Goal: Communication & Community: Ask a question

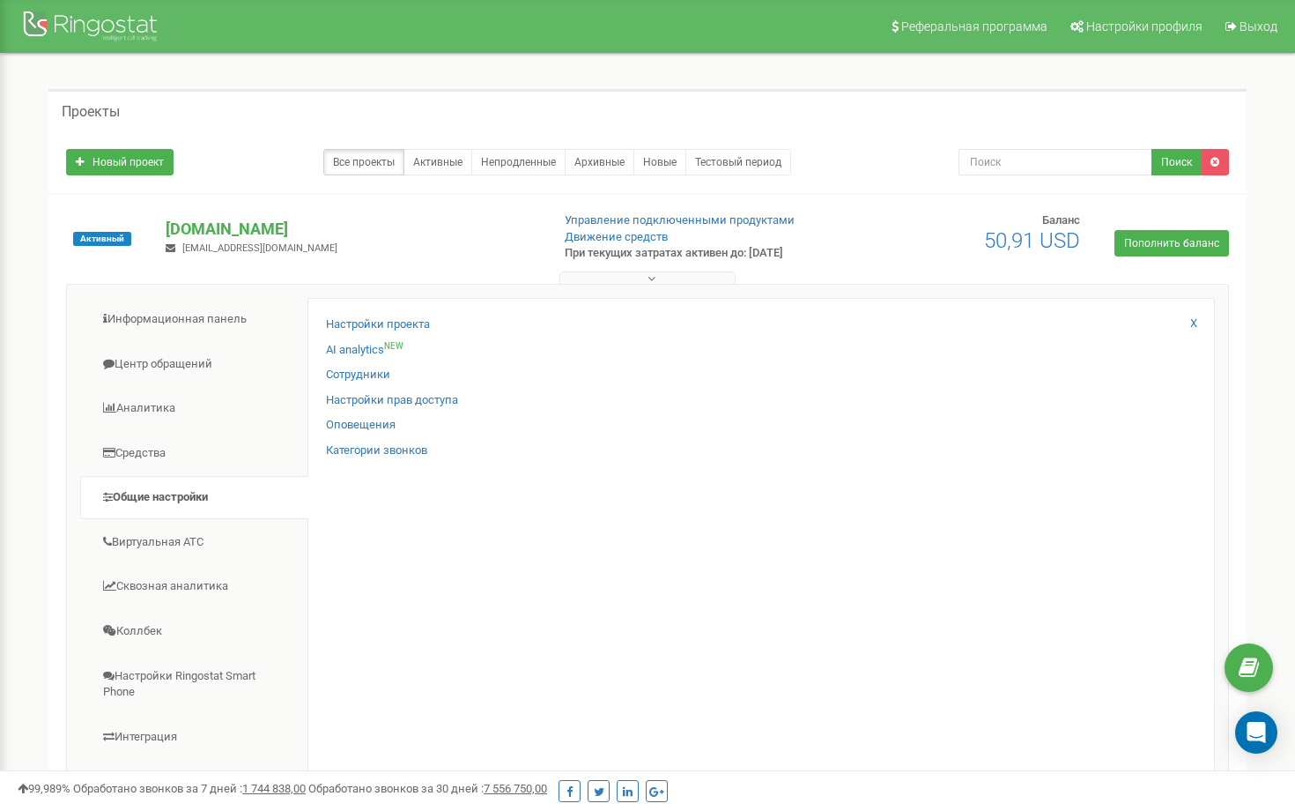
click at [1268, 756] on div "Проекты Новый проект Все проекты Активные Непродленные Архивные Новые Тестовый …" at bounding box center [647, 521] width 1269 height 935
click at [1268, 738] on div "Open Intercom Messenger" at bounding box center [1257, 732] width 47 height 47
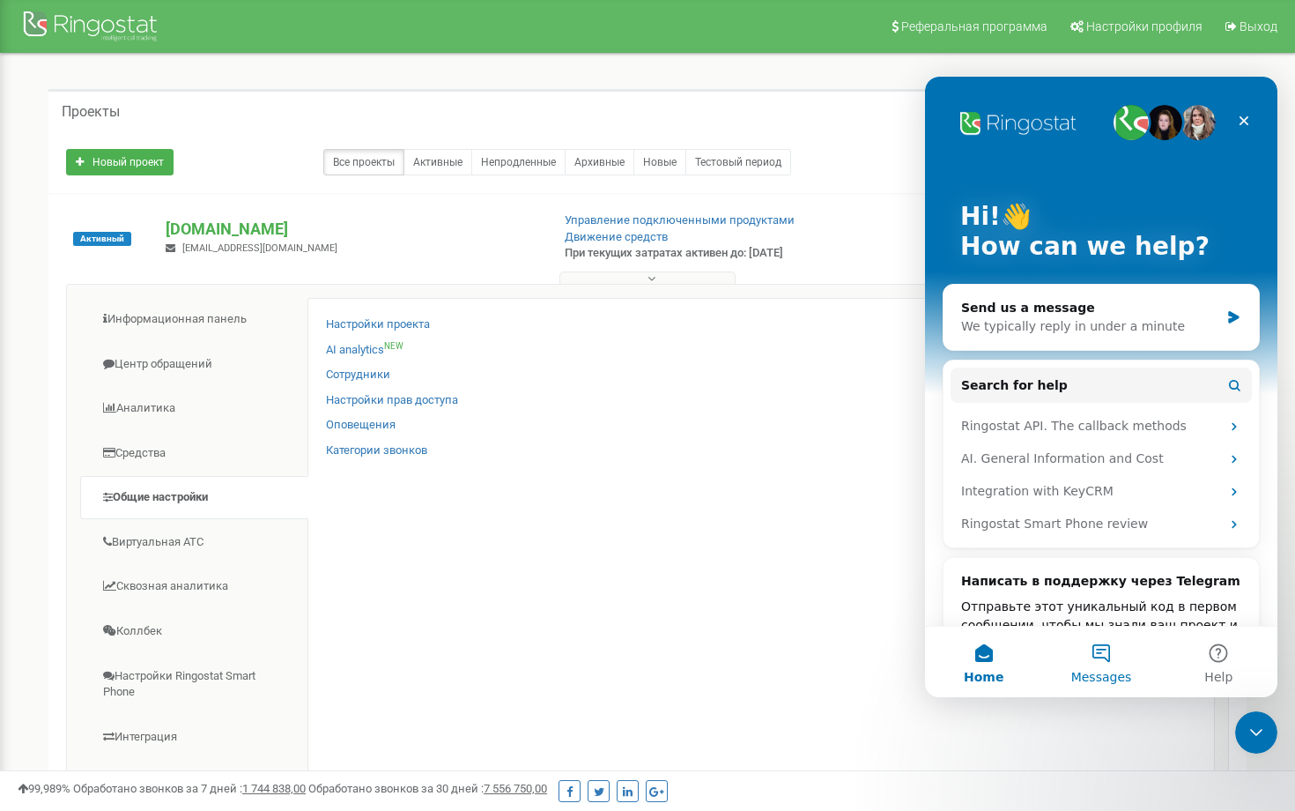
click at [1099, 659] on button "Messages" at bounding box center [1101, 662] width 117 height 70
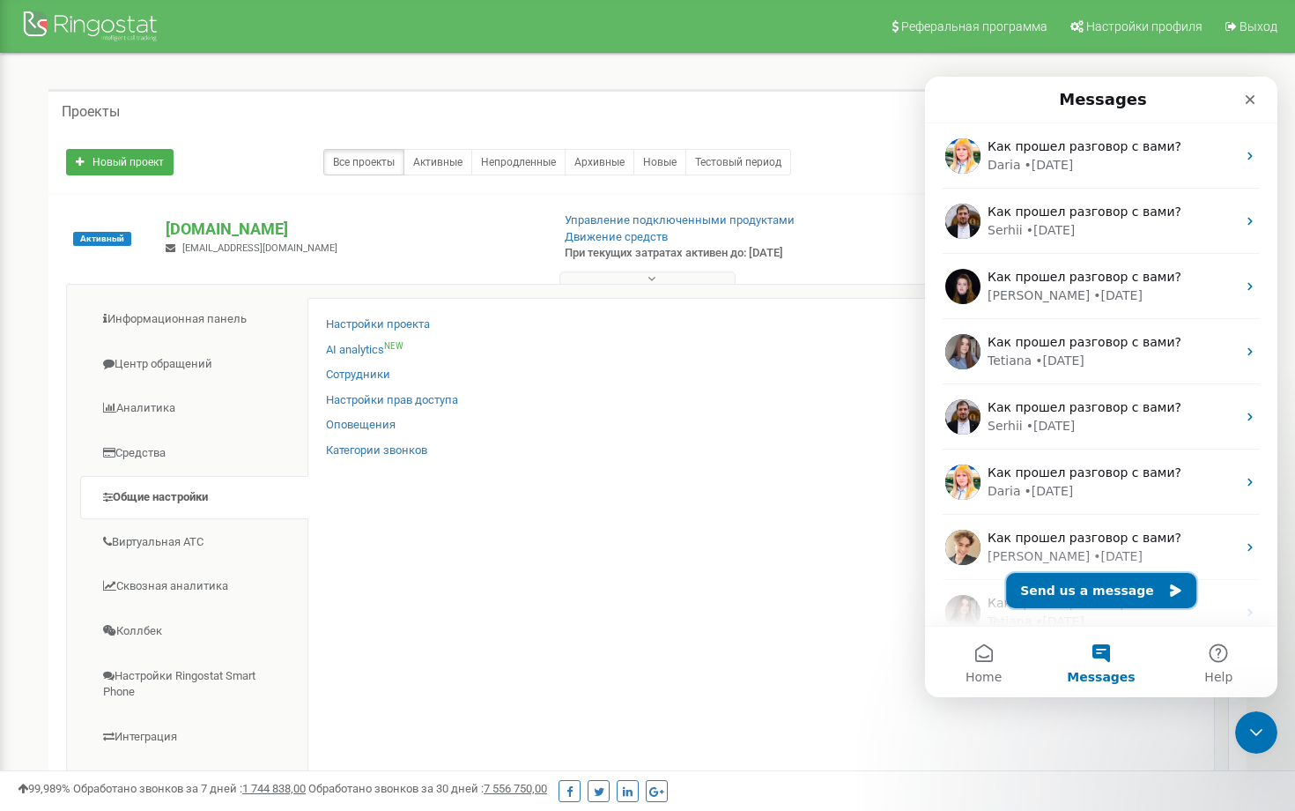
click at [1074, 590] on button "Send us a message" at bounding box center [1101, 590] width 190 height 35
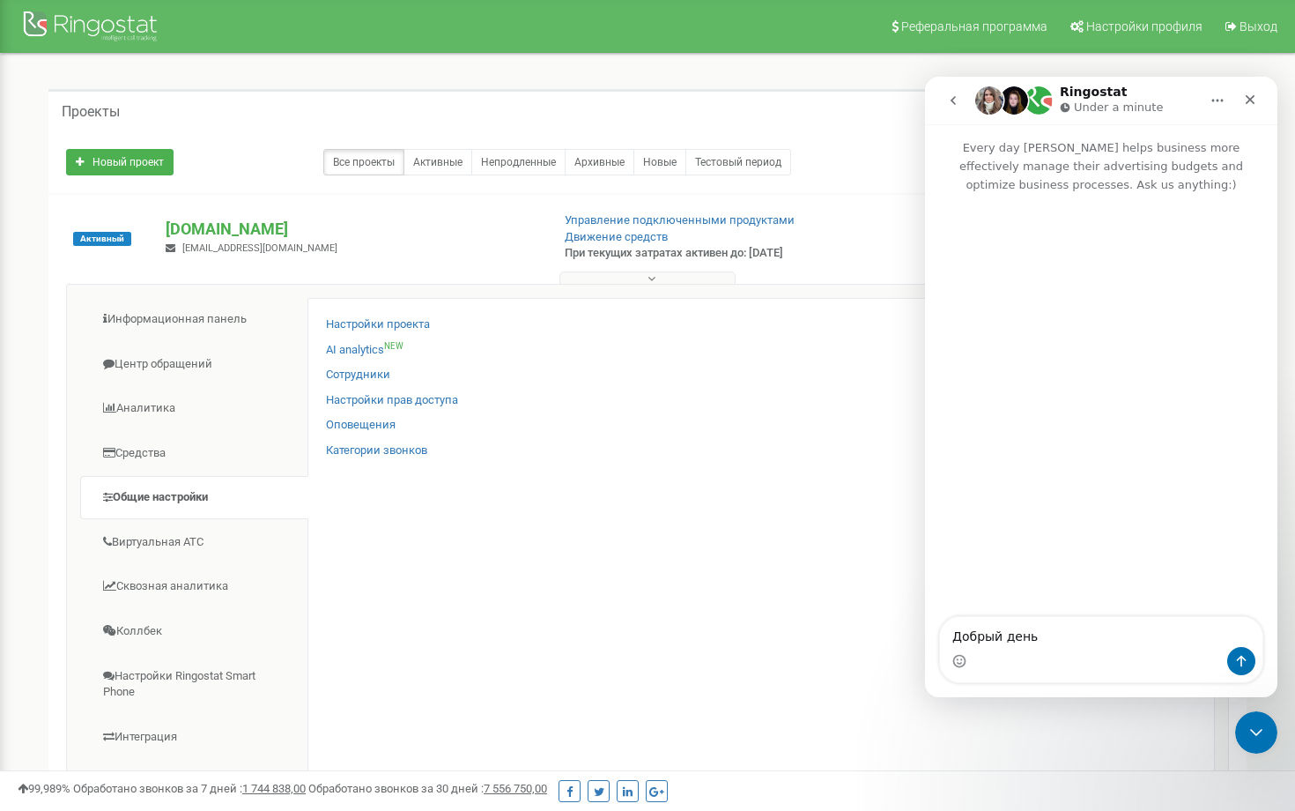
type textarea "Добрый день"
type textarea "мн"
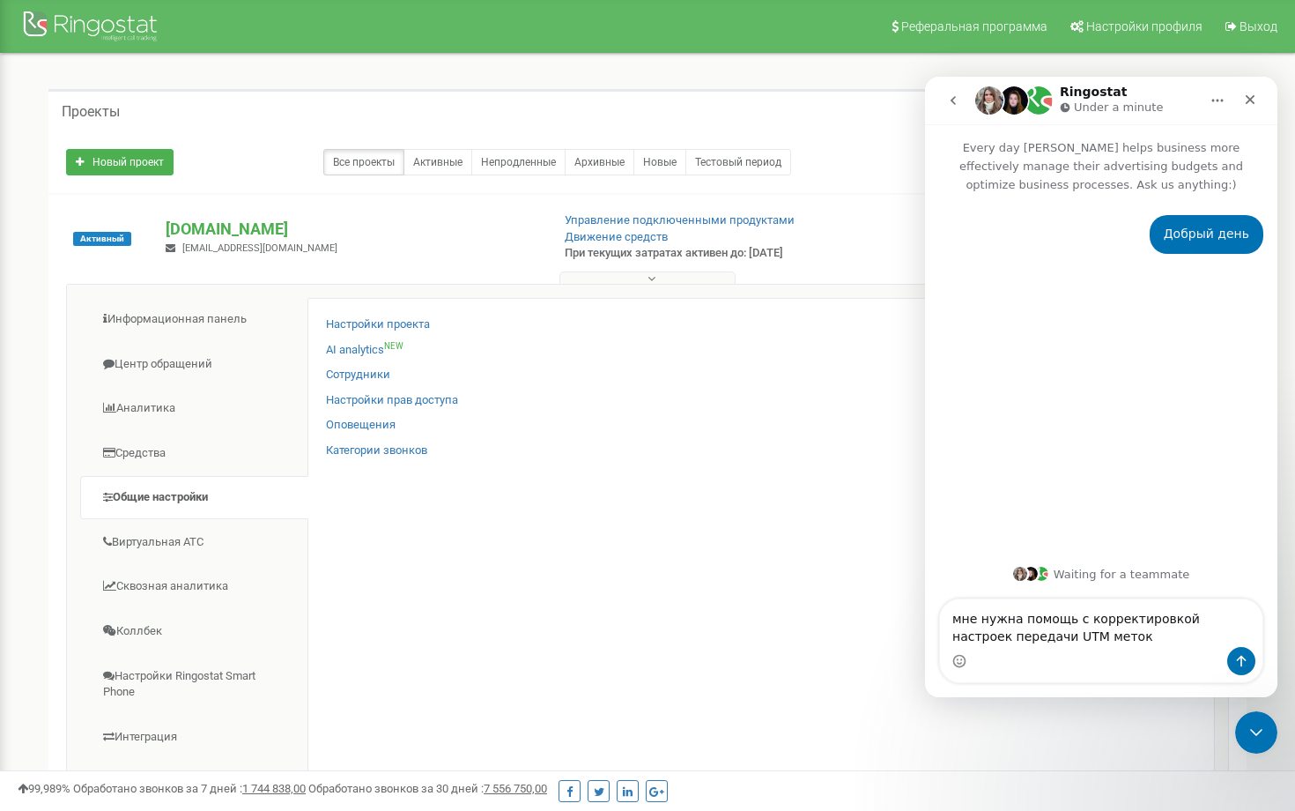
type textarea "мне нужна помощь с корректировкой настроек передачи UTM меток"
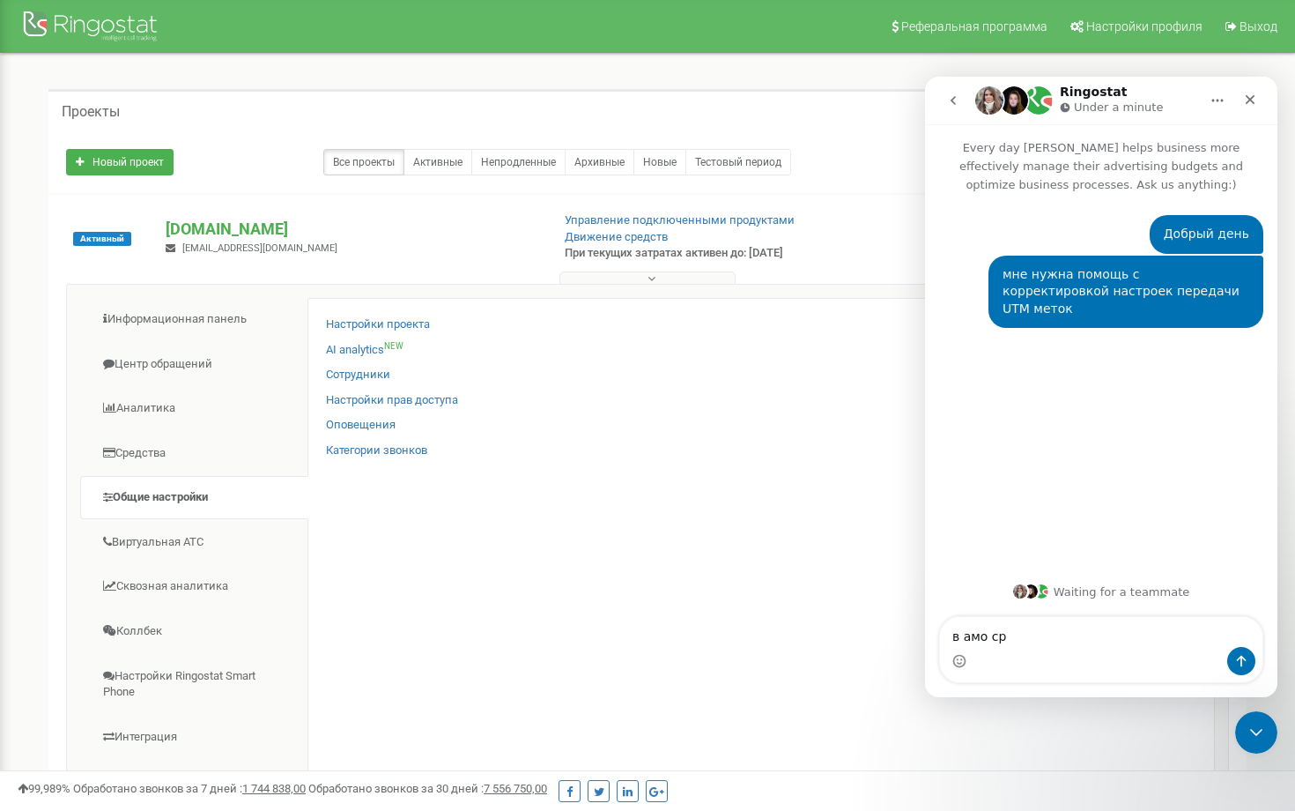
type textarea "в амо срм"
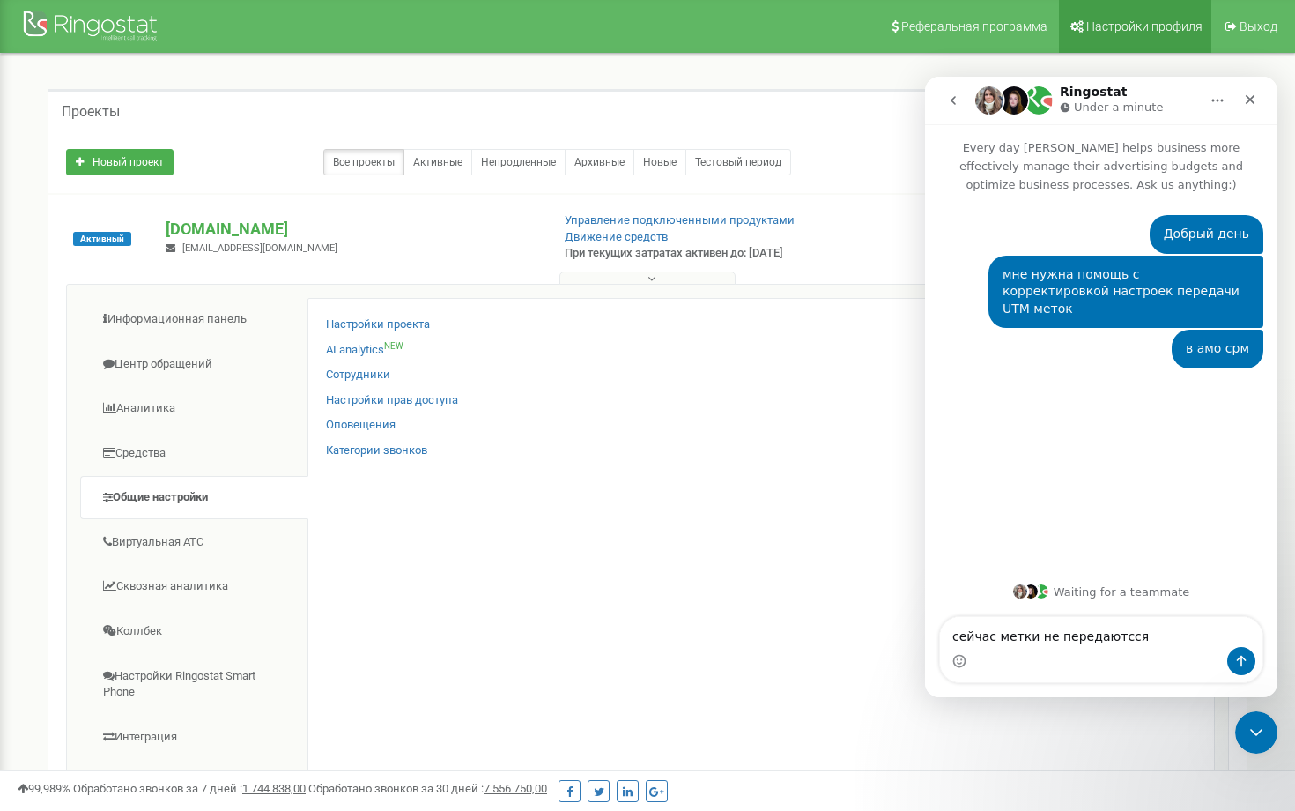
type textarea "сейчас метки не передаютсся"
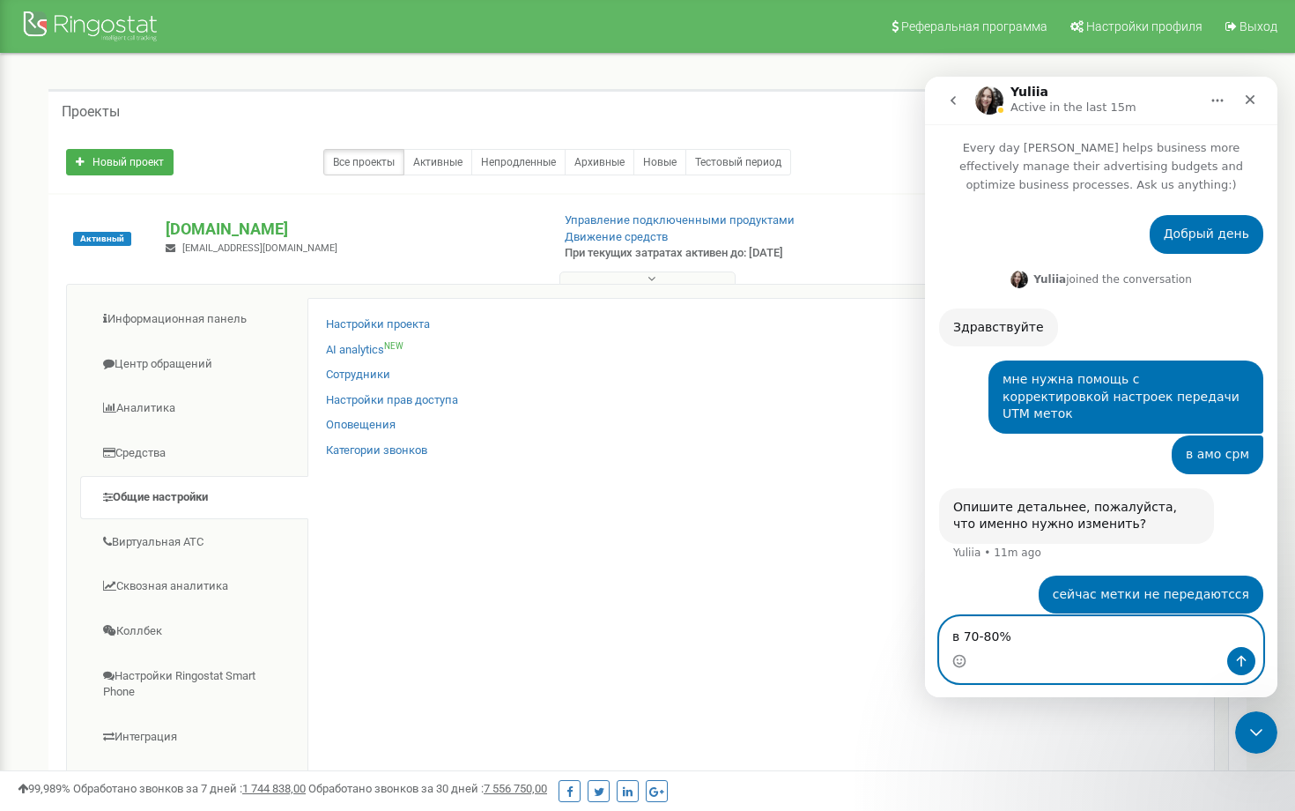
type textarea "в 70-80%"
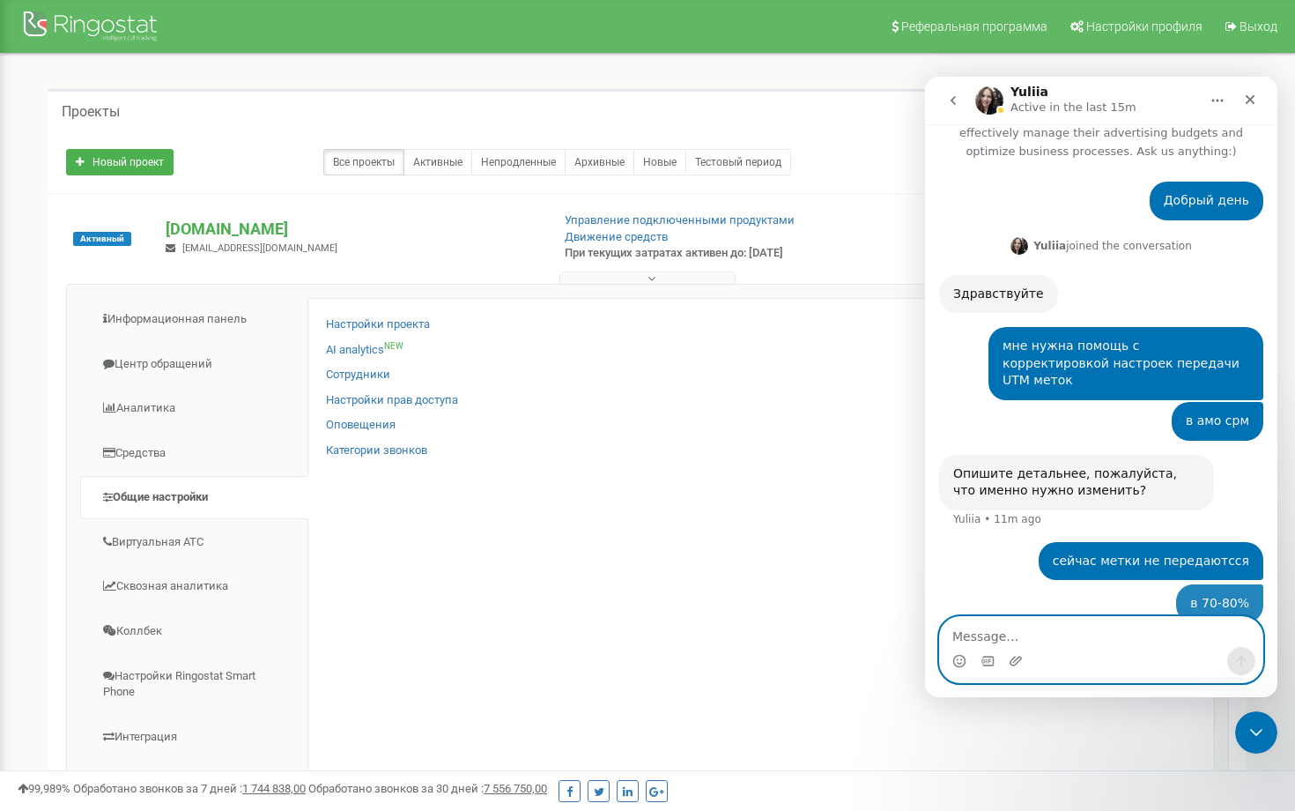
scroll to position [39, 0]
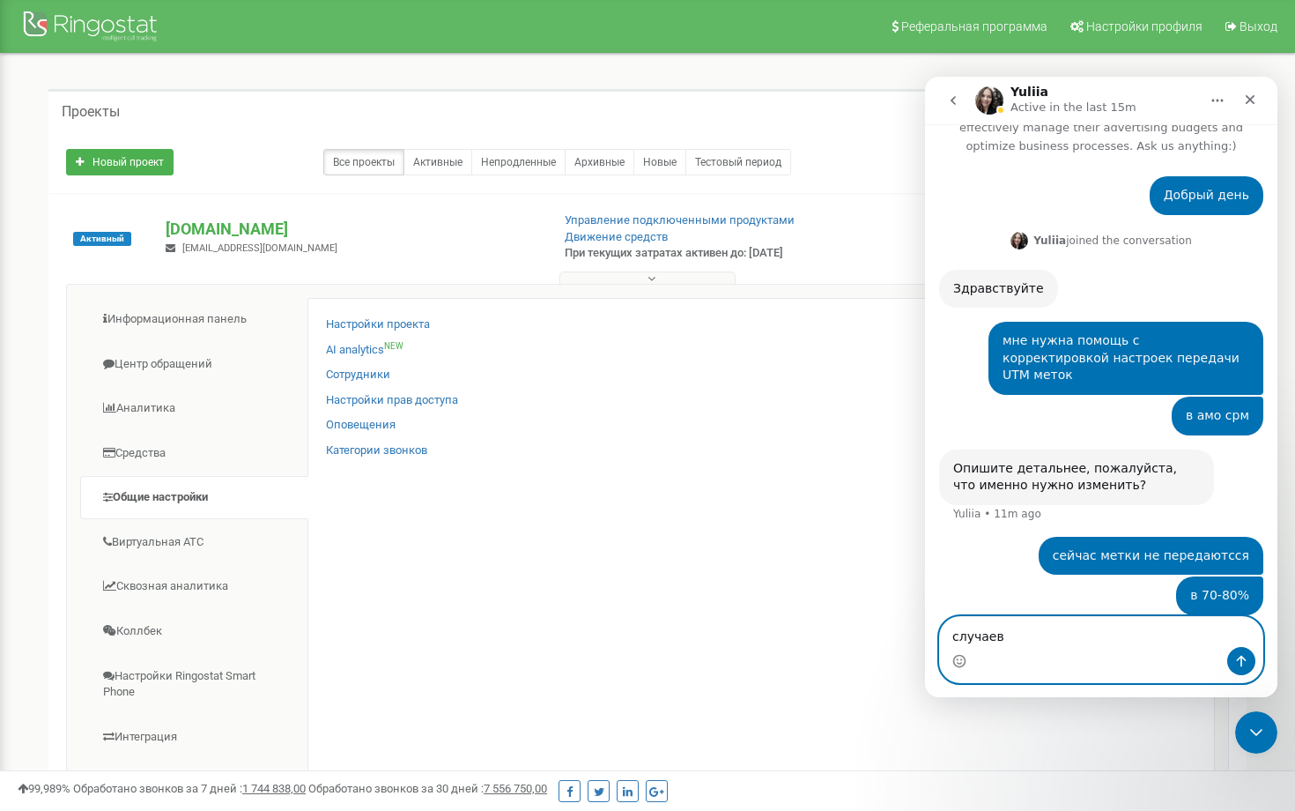
type textarea "случаев"
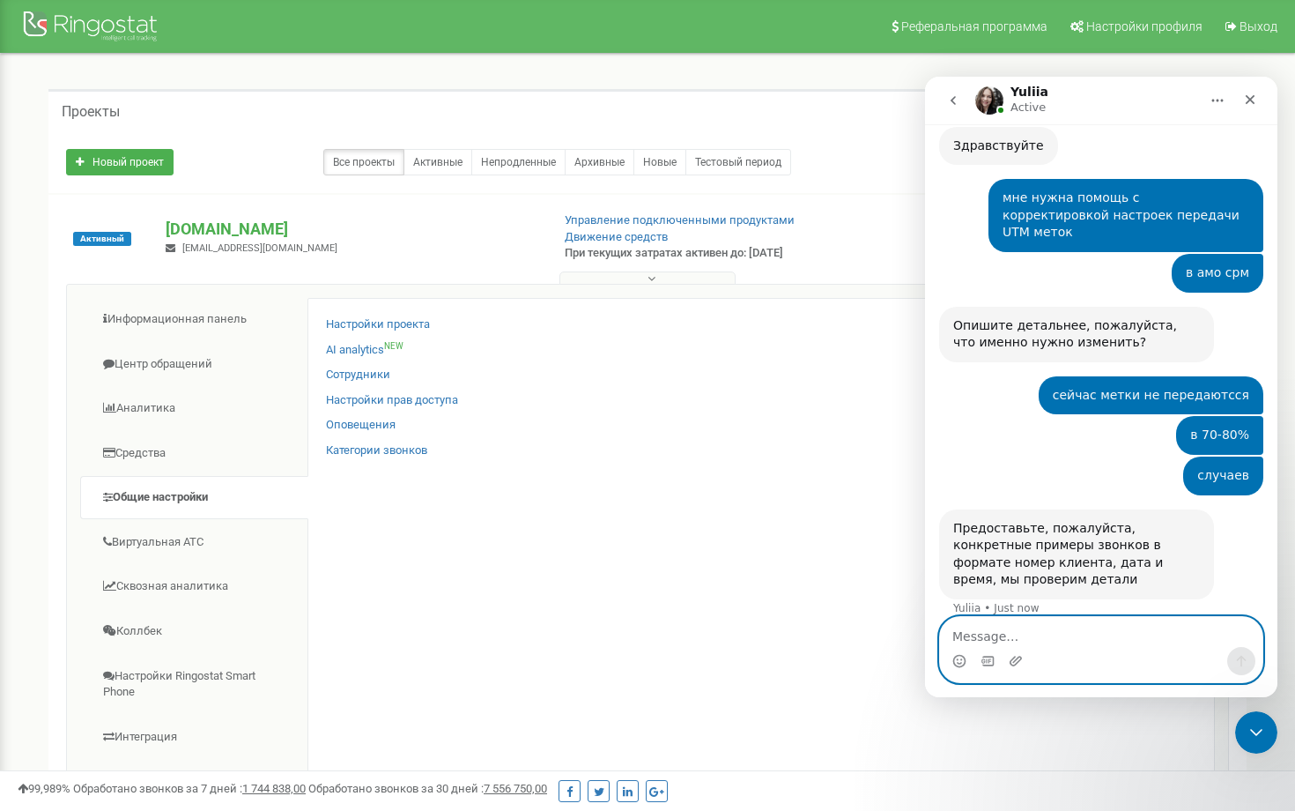
scroll to position [183, 0]
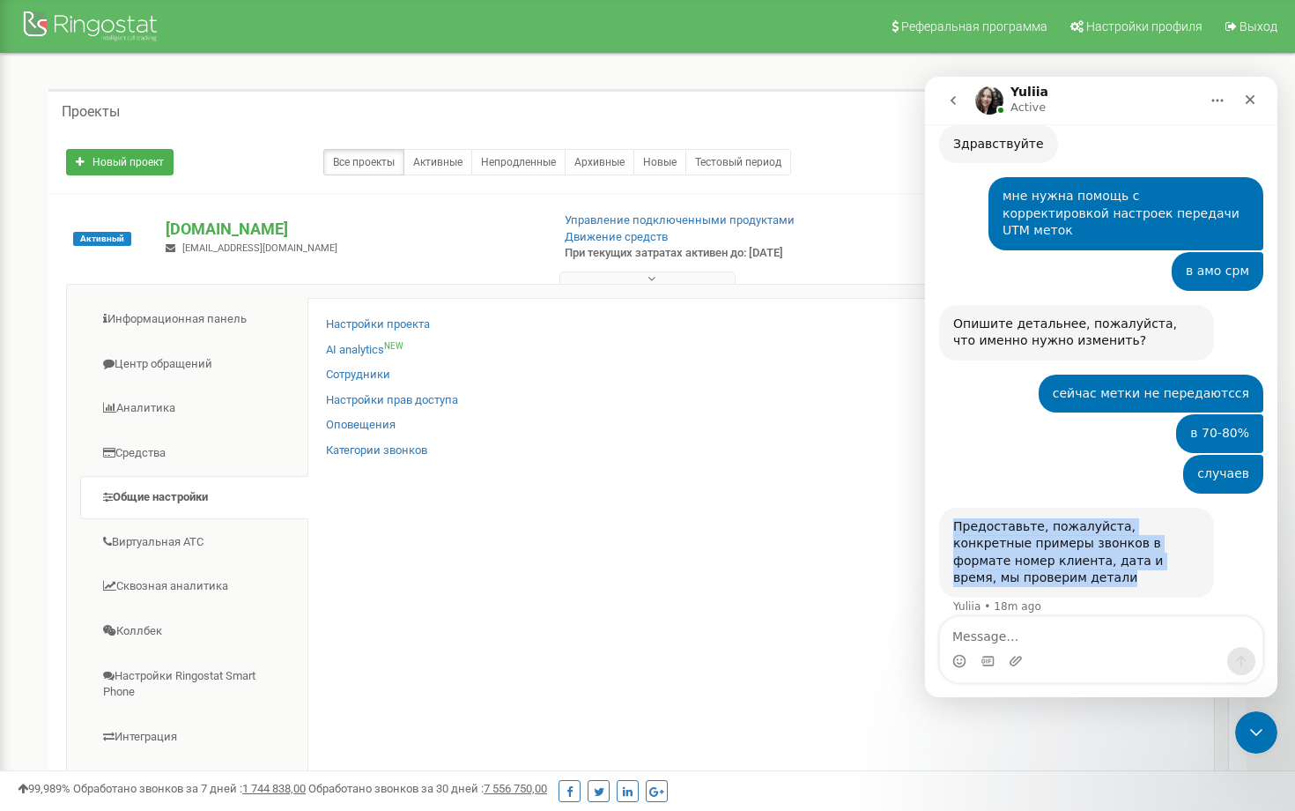
drag, startPoint x: 948, startPoint y: 508, endPoint x: 1010, endPoint y: 559, distance: 80.1
click at [1010, 559] on div "Предоставьте, пожалуйста, конкретные примеры звонков в формате номер клиента, д…" at bounding box center [1076, 553] width 275 height 90
copy div "Предоставьте, пожалуйста, конкретные примеры звонков в формате номер клиента, д…"
click at [1019, 667] on icon "Upload attachment" at bounding box center [1016, 661] width 14 height 14
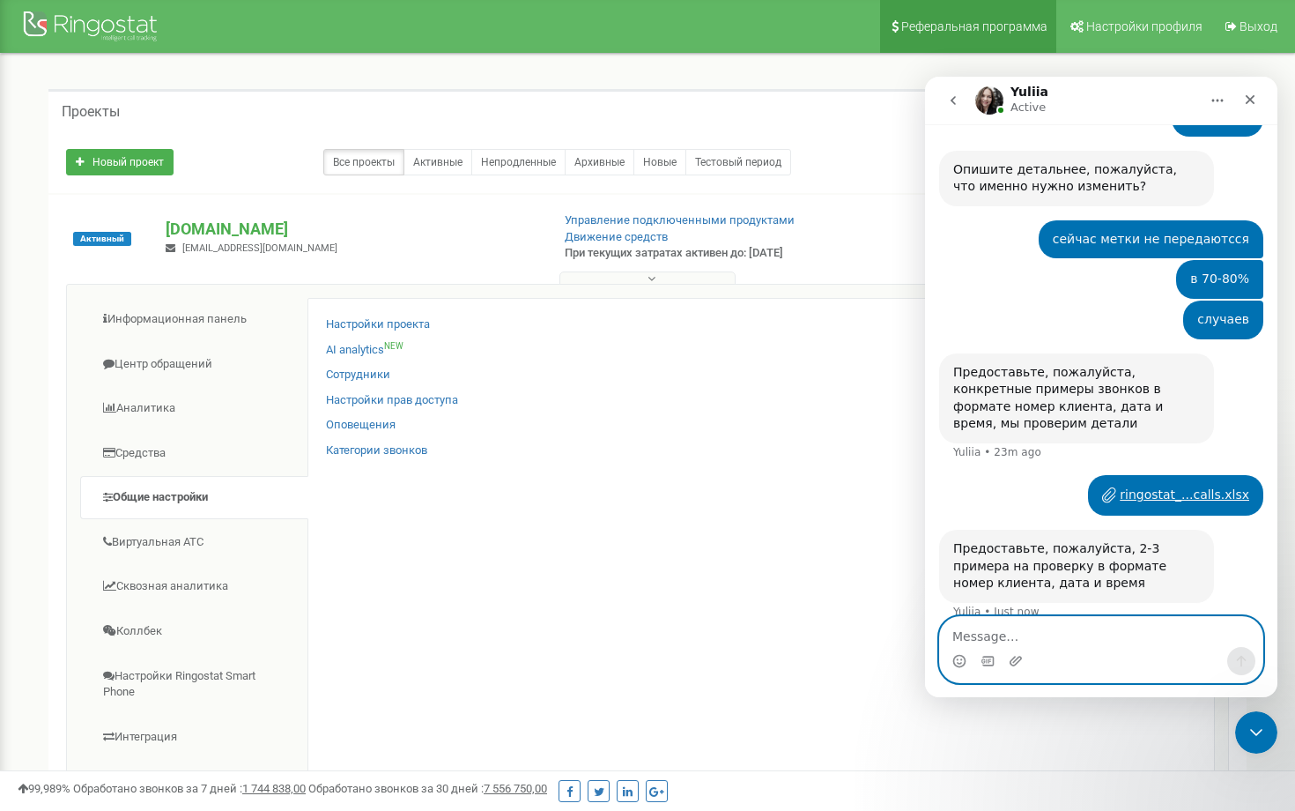
scroll to position [343, 0]
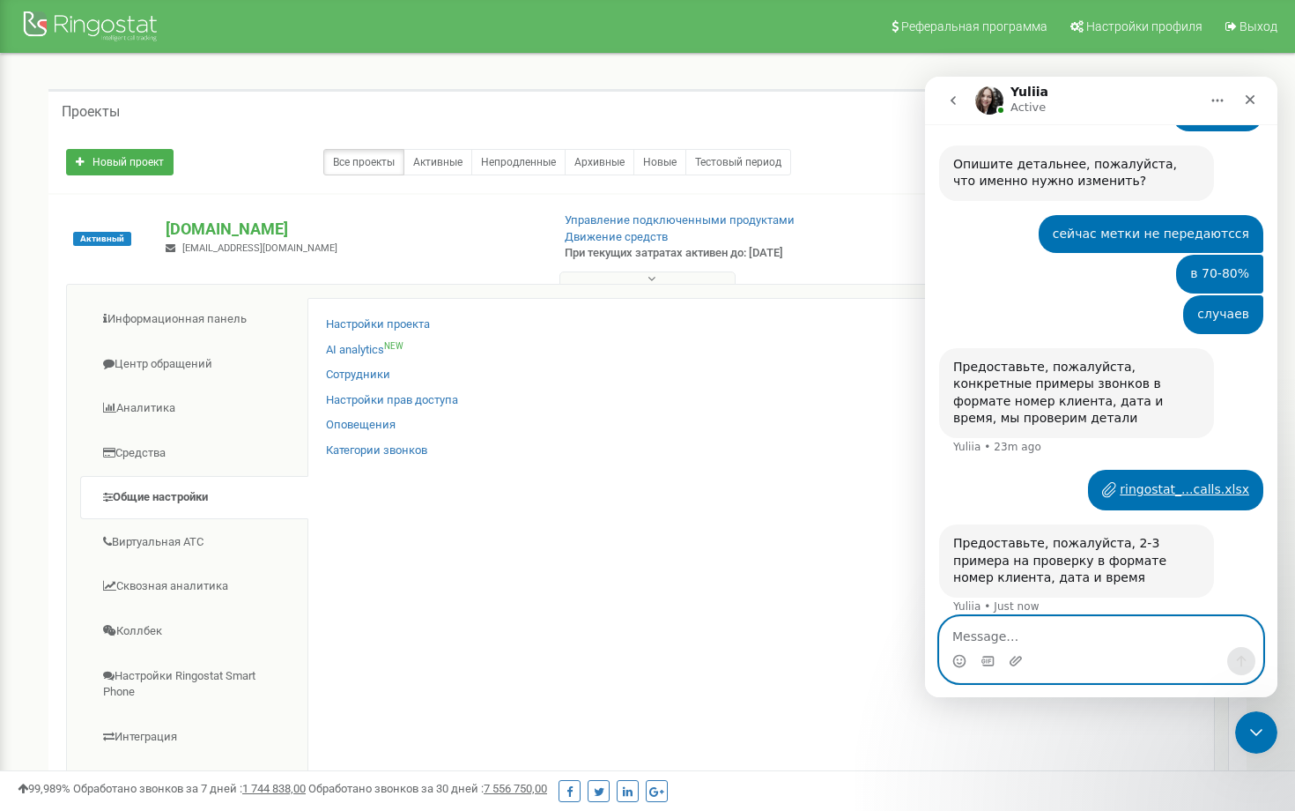
paste textarea "77072185987"
click at [1010, 636] on textarea "77072185987" at bounding box center [1101, 632] width 323 height 30
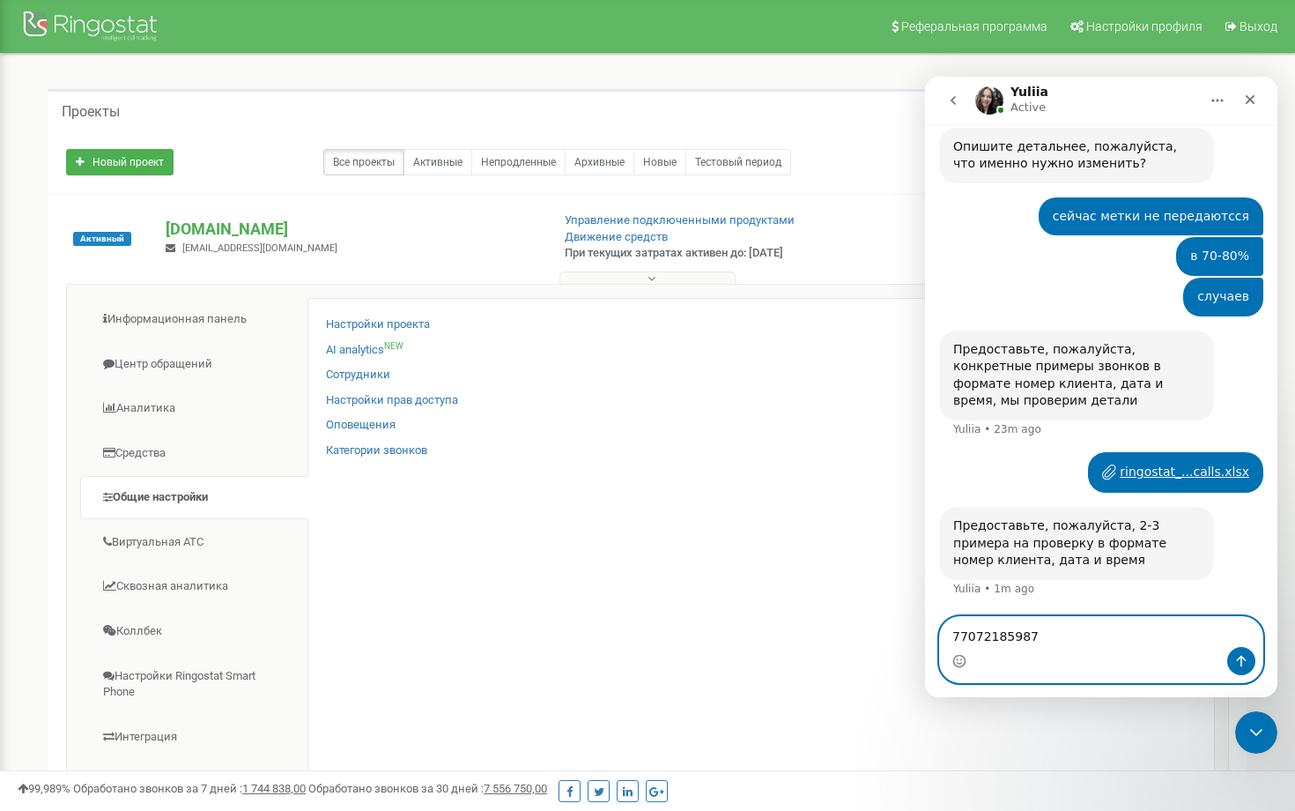
paste textarea "[DATE] 10:41:37"
type textarea "77072185987 [DATE] 10:41:37"
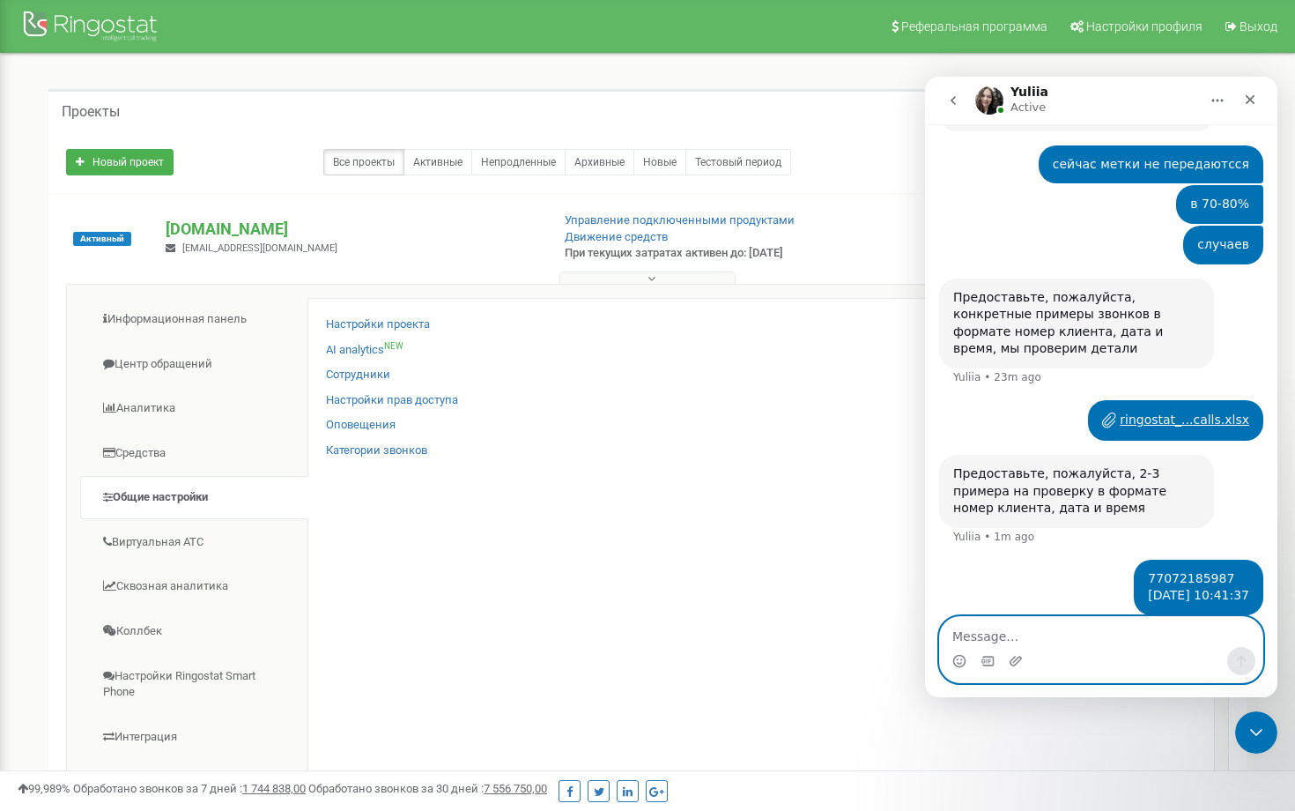
paste textarea "77089853178"
type textarea "77089853178"
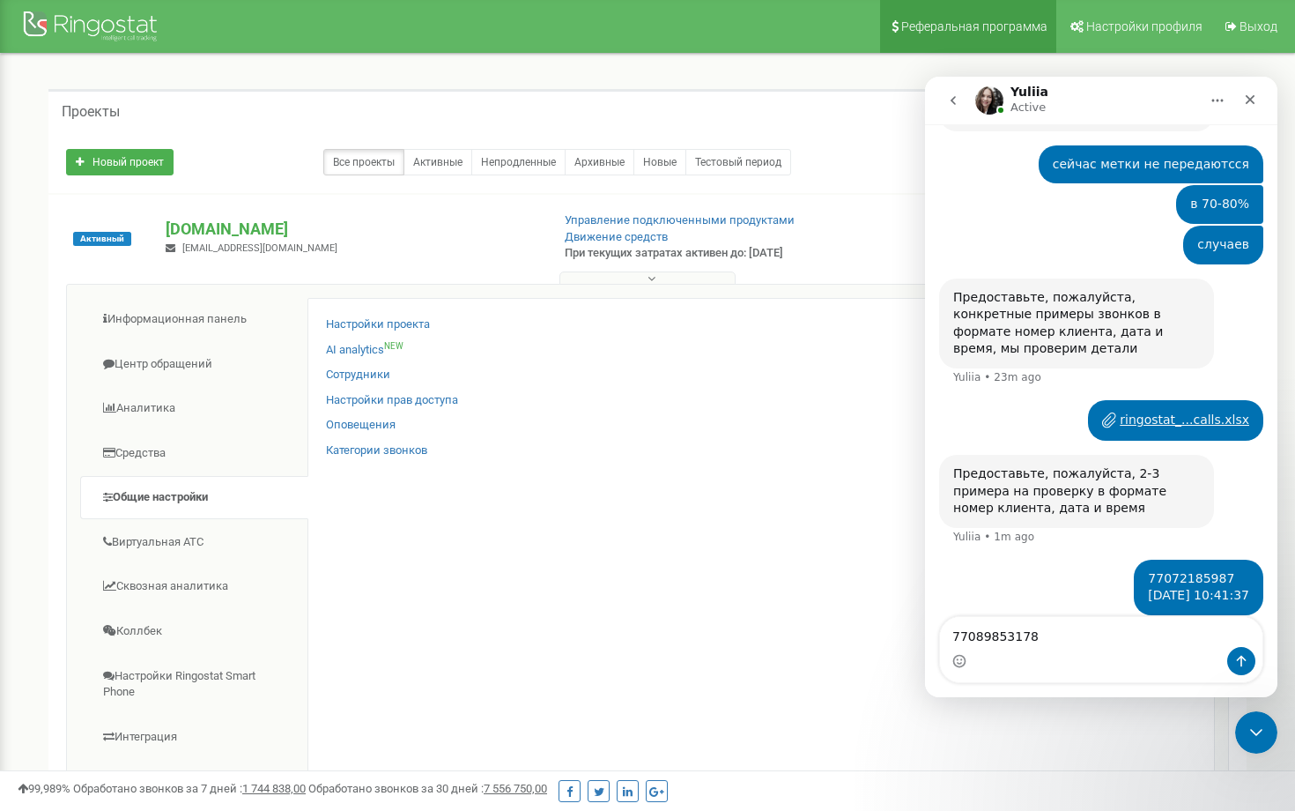
click at [1033, 13] on link "Реферальная программа" at bounding box center [968, 26] width 176 height 53
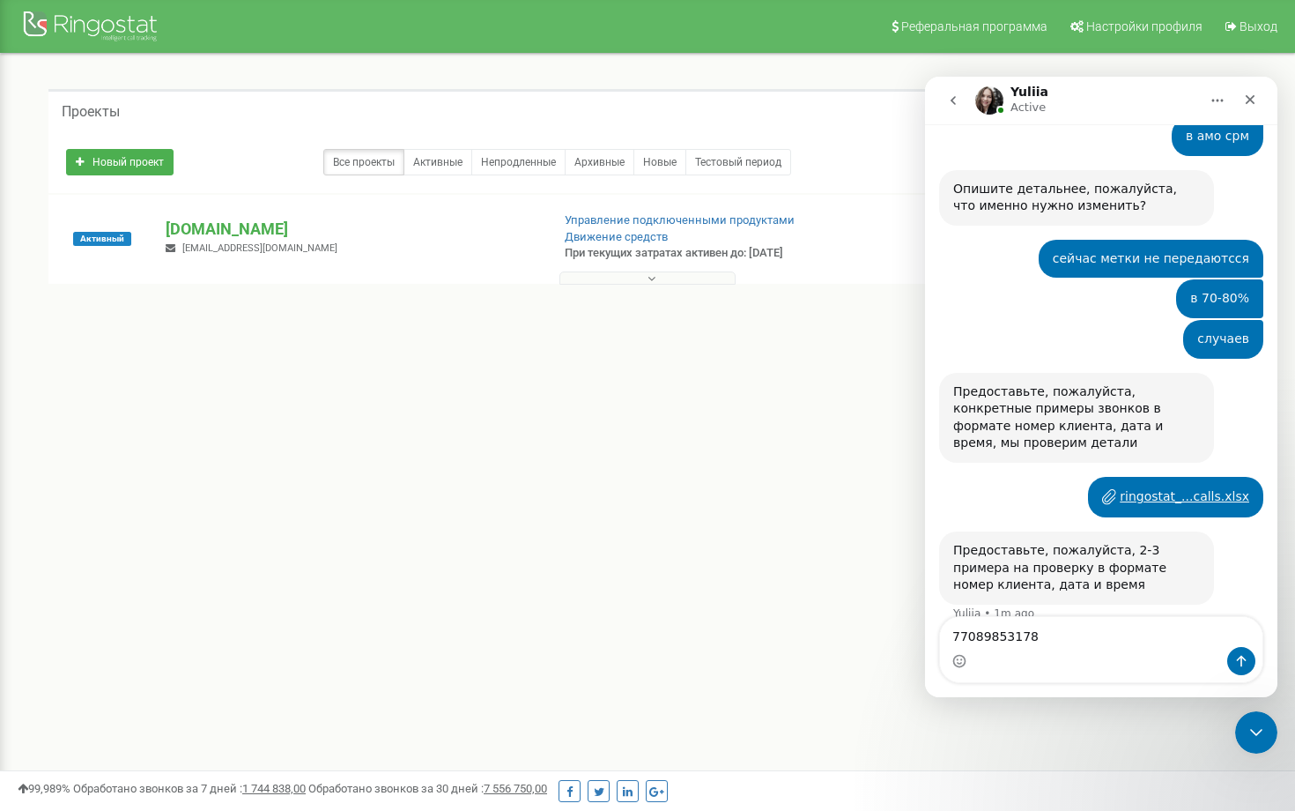
scroll to position [395, 0]
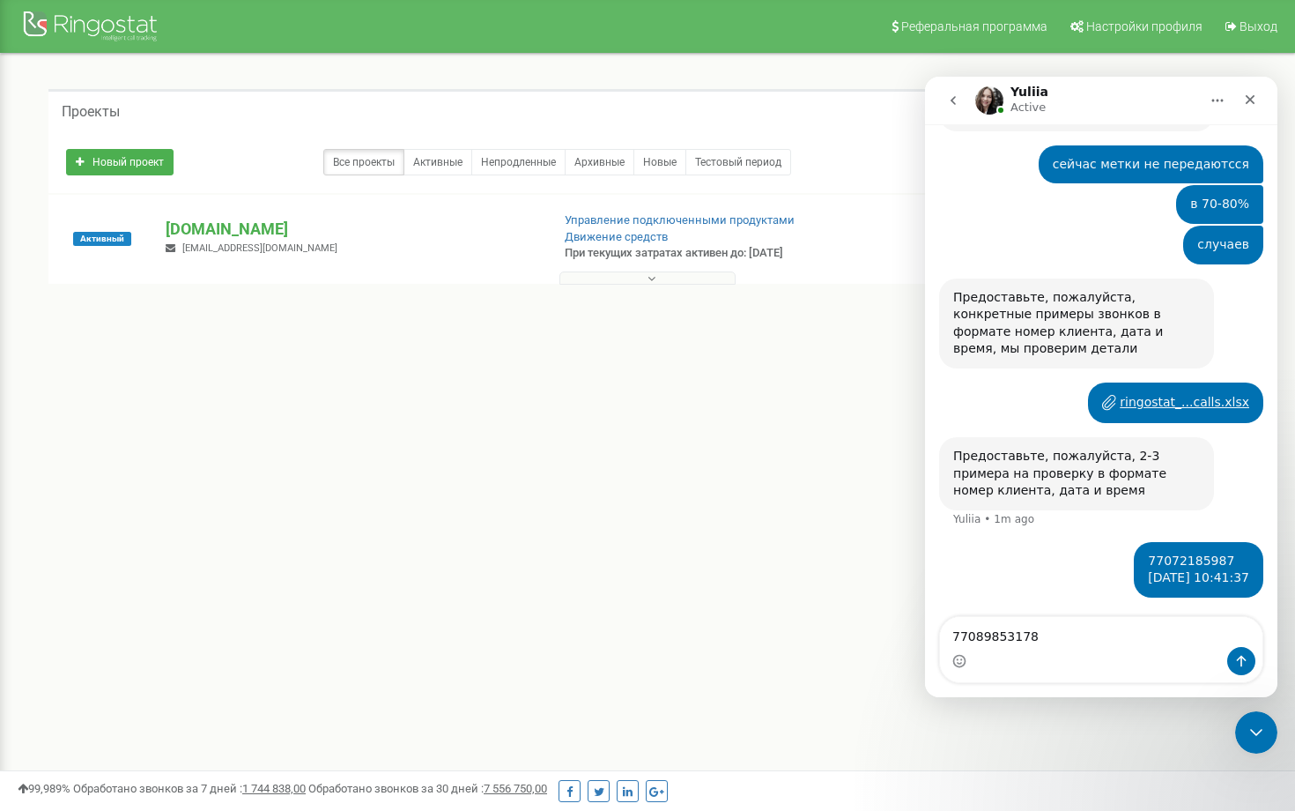
type textarea "77089853178 [DATE] 12:56:08"
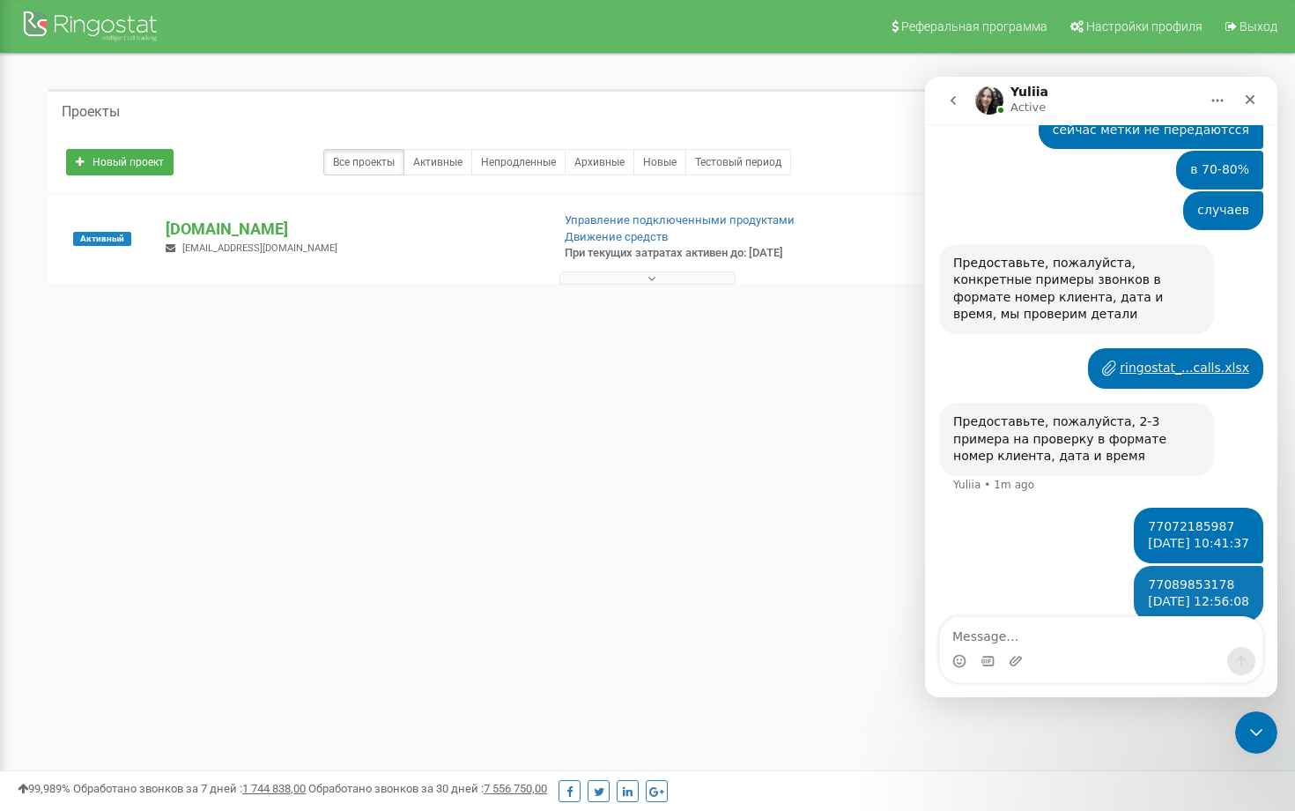
scroll to position [452, 0]
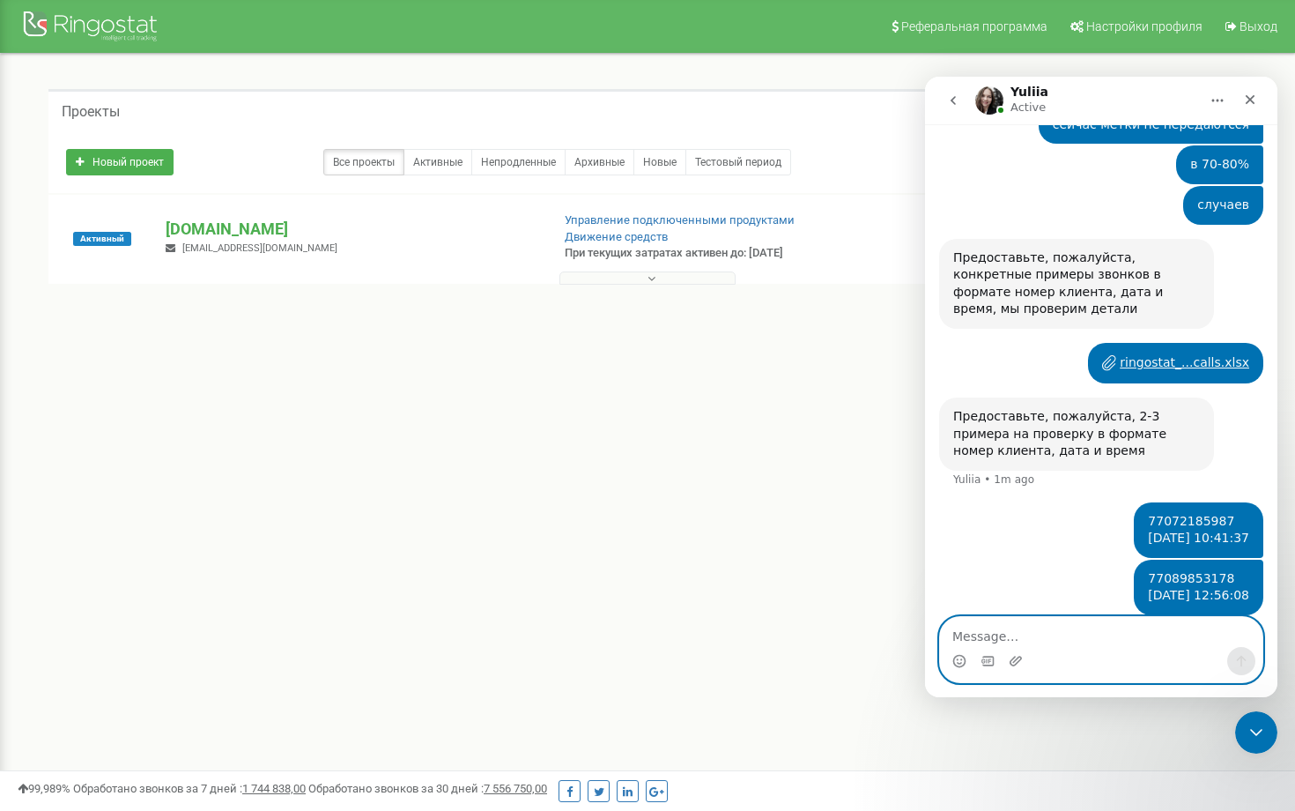
paste textarea "77077731272"
type textarea "77077731272"
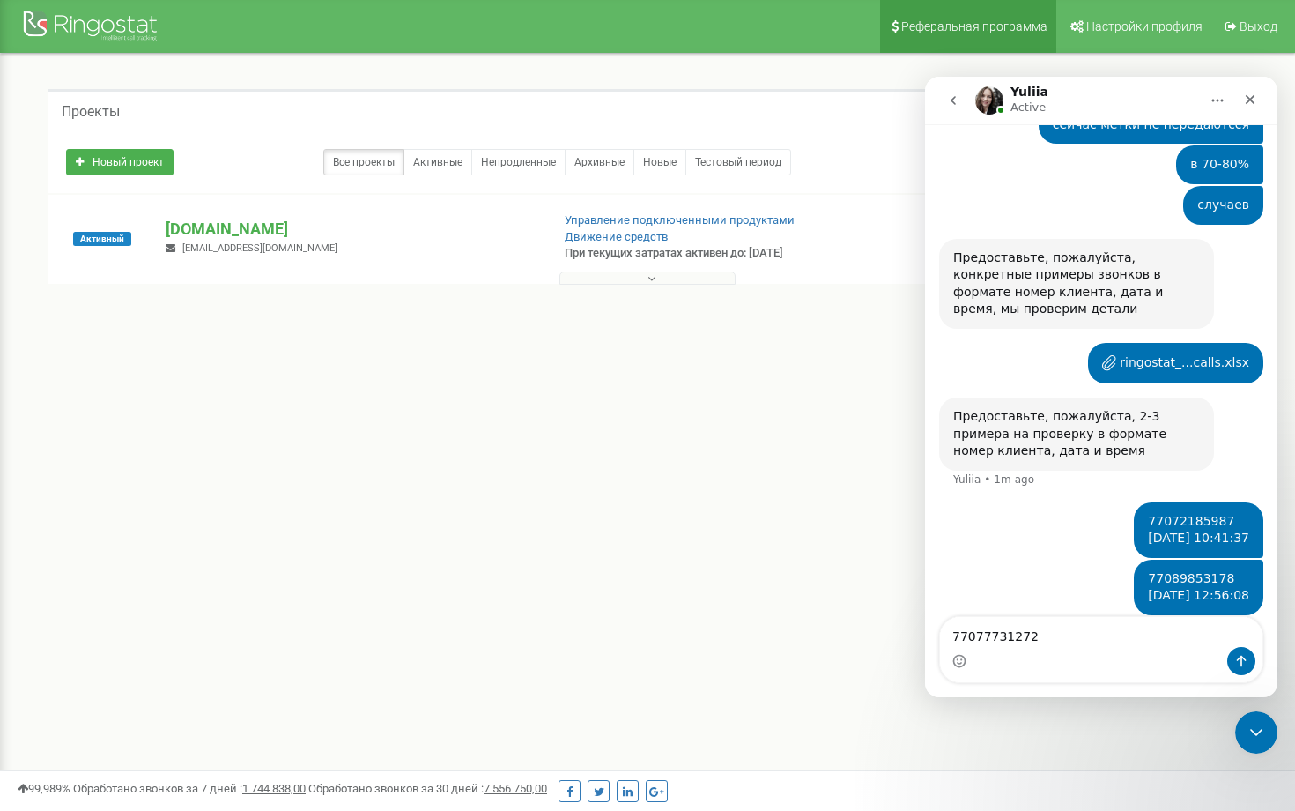
click at [1048, 24] on span "Реферальная программа" at bounding box center [975, 26] width 146 height 14
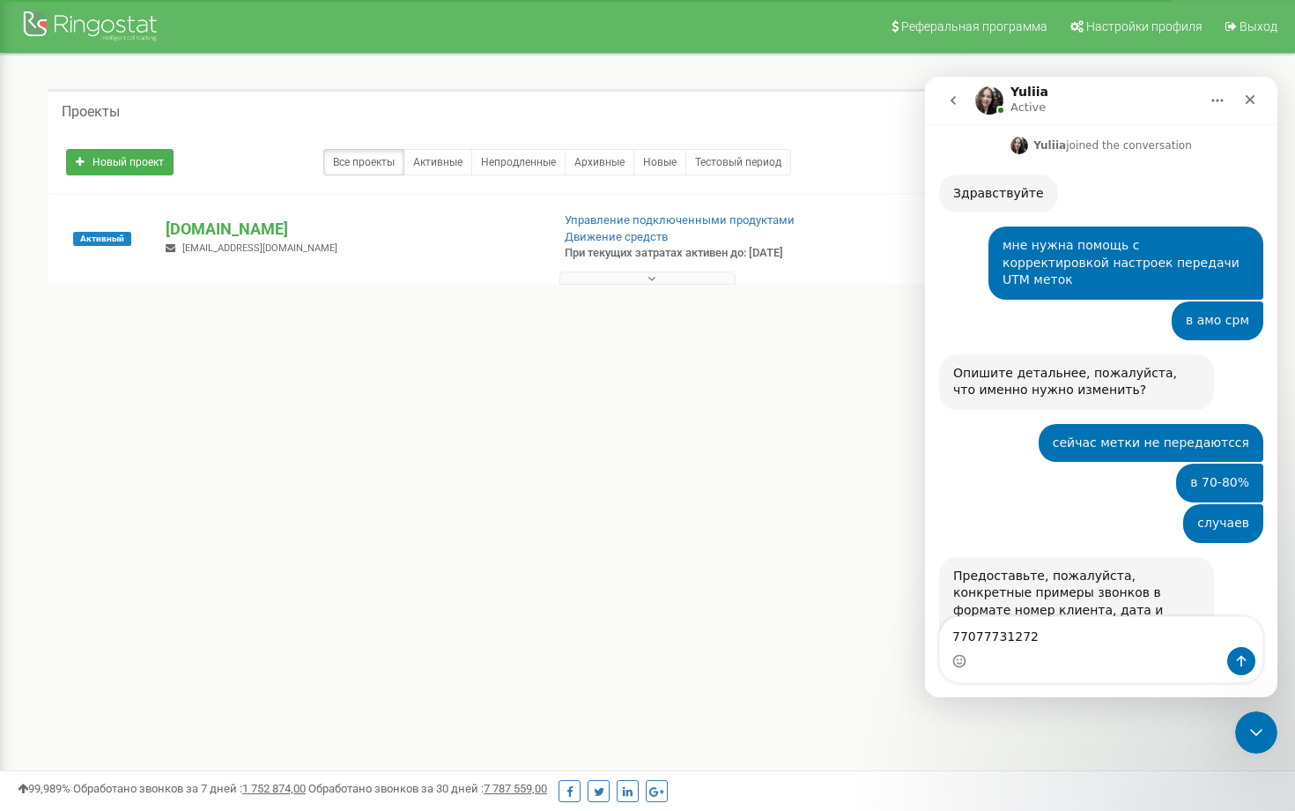
scroll to position [3, 0]
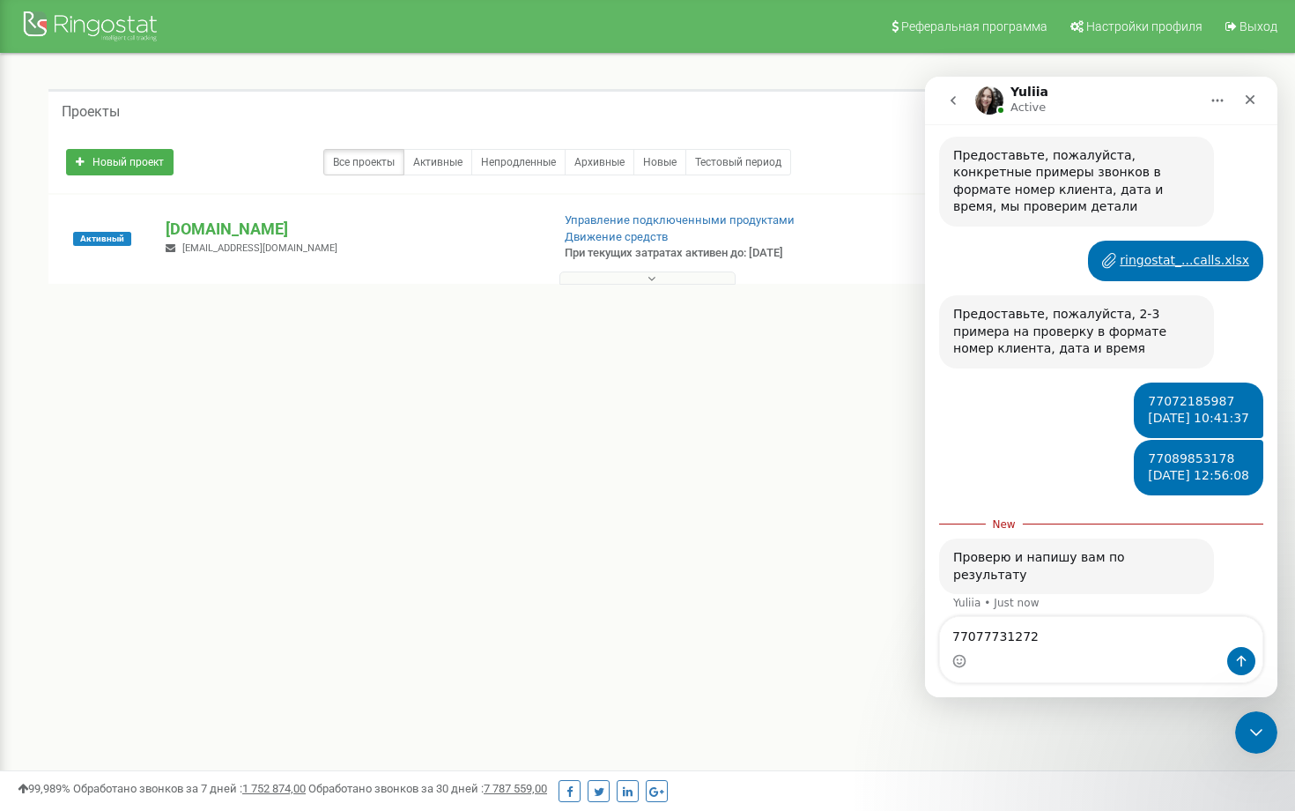
type textarea "77077731272 17.08.2025 15:02:05"
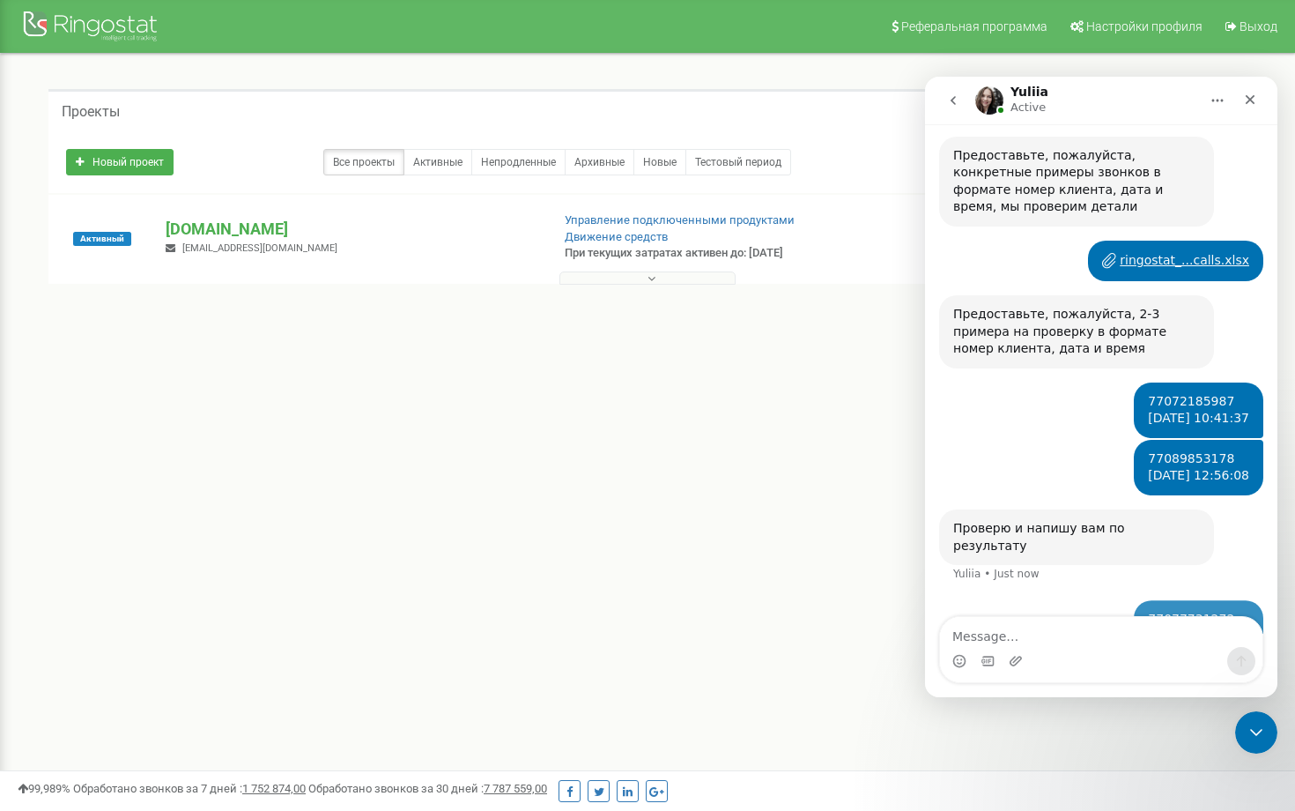
scroll to position [575, 0]
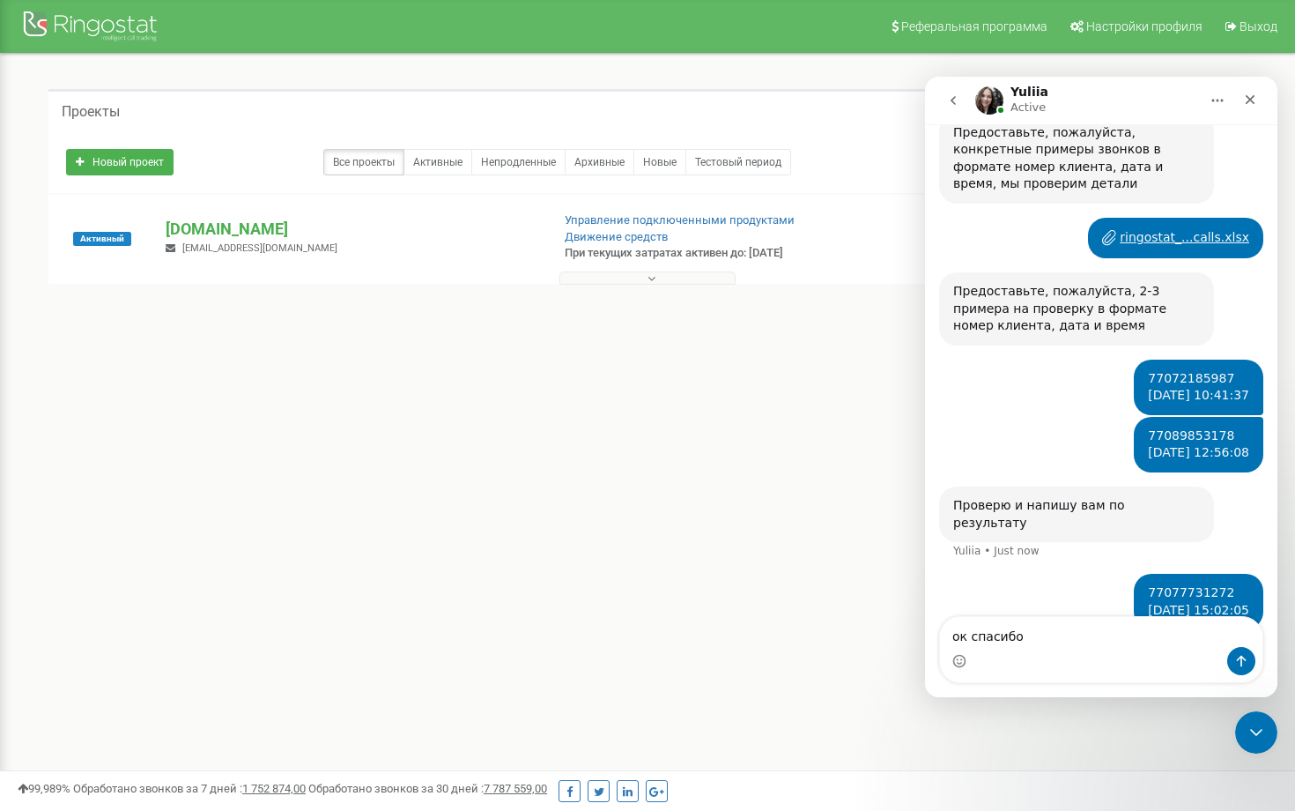
type textarea "ок спасибо"
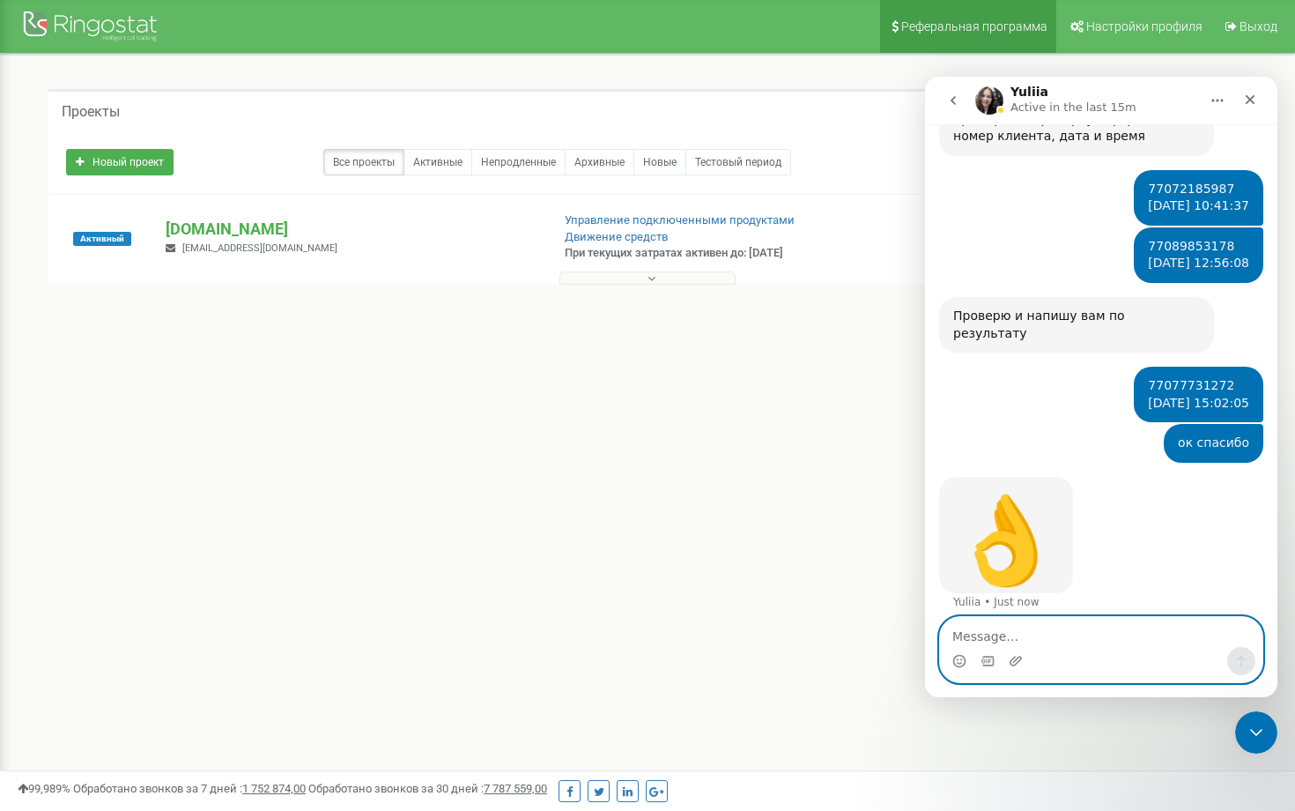
scroll to position [746, 0]
